Goal: Task Accomplishment & Management: Complete application form

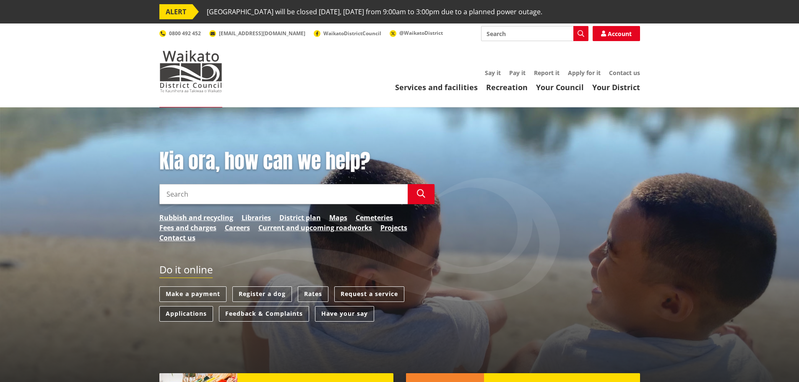
click at [187, 315] on link "Applications" at bounding box center [186, 314] width 54 height 16
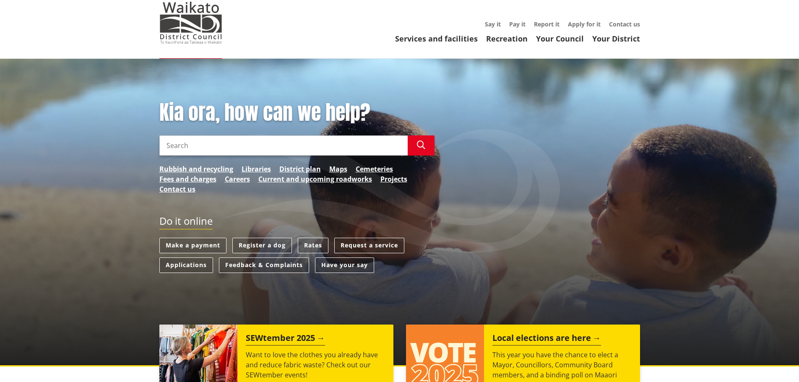
scroll to position [210, 0]
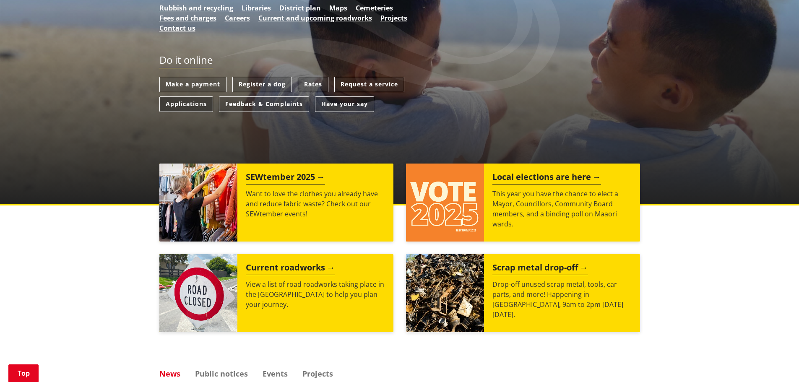
click at [193, 102] on link "Applications" at bounding box center [186, 104] width 54 height 16
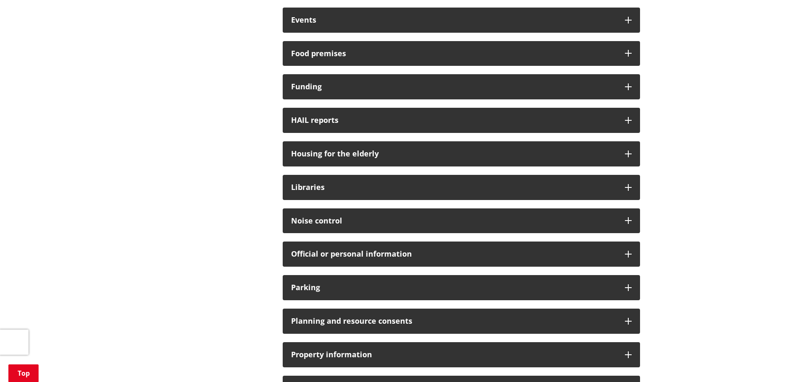
scroll to position [420, 0]
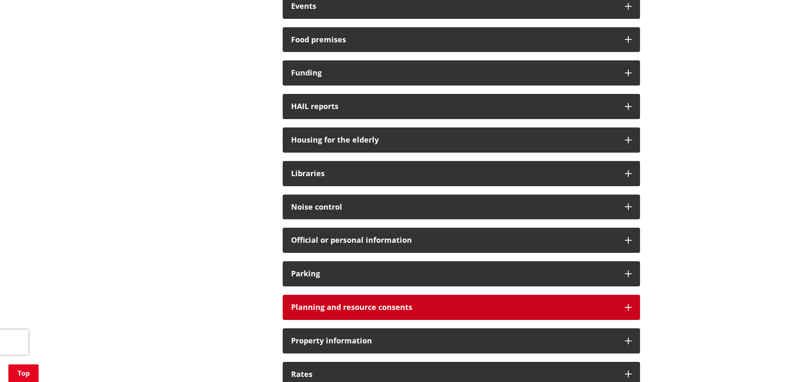
click at [389, 309] on h3 "Planning and resource consents" at bounding box center [454, 307] width 326 height 8
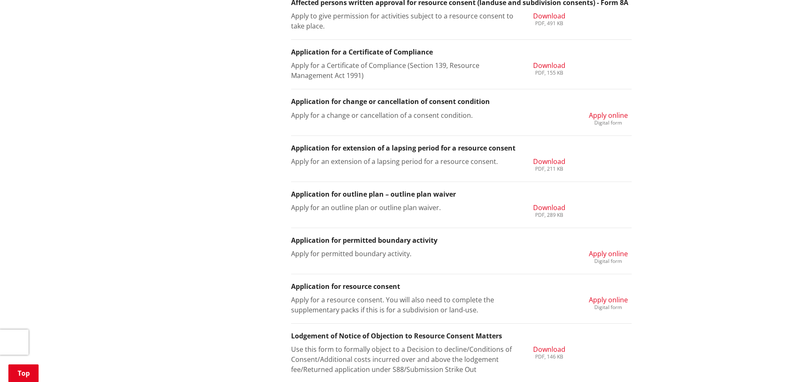
scroll to position [839, 0]
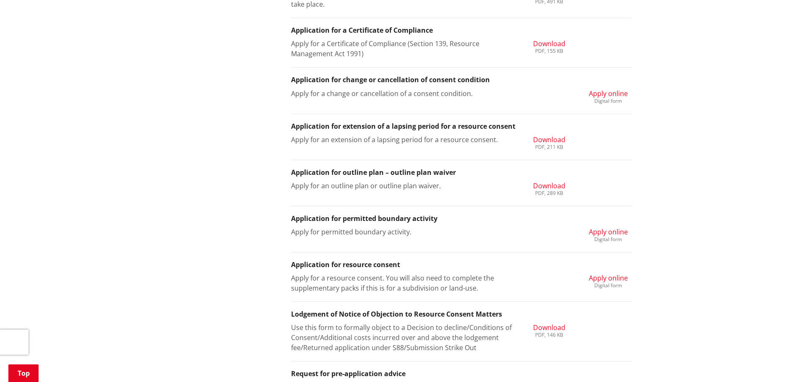
click at [617, 277] on span "Apply online" at bounding box center [608, 278] width 39 height 9
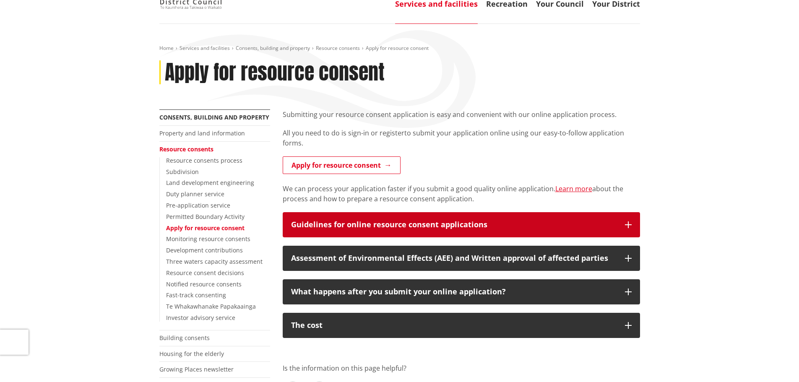
scroll to position [84, 0]
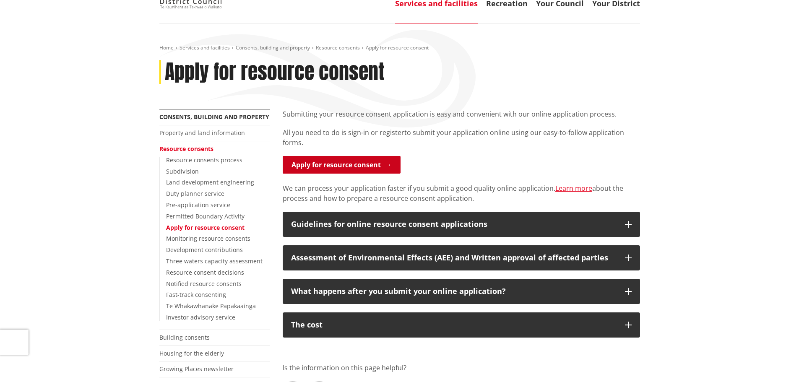
click at [356, 166] on link "Apply for resource consent" at bounding box center [342, 165] width 118 height 18
